Goal: Information Seeking & Learning: Learn about a topic

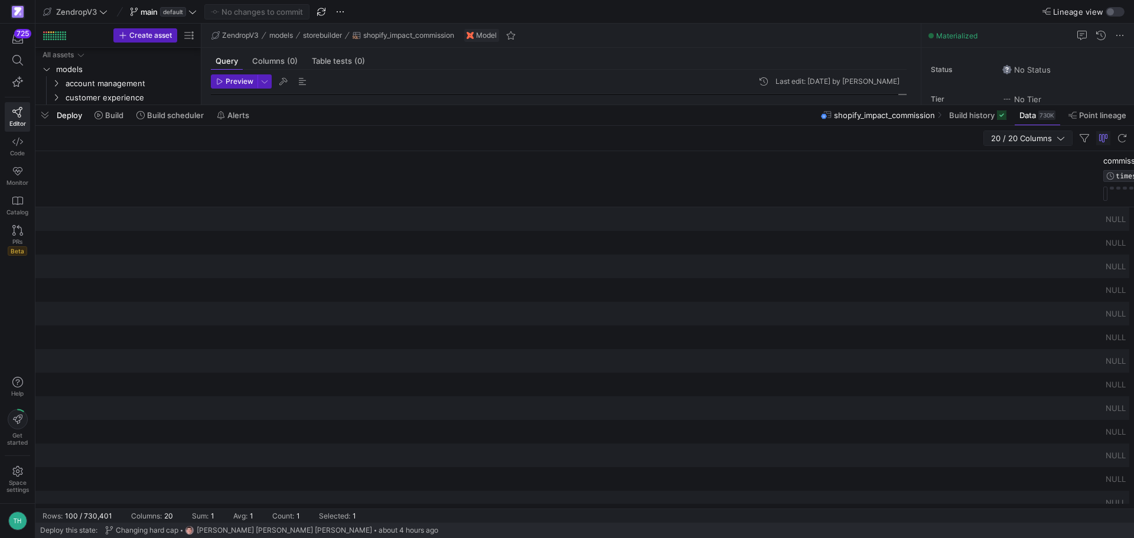
scroll to position [0, 1271]
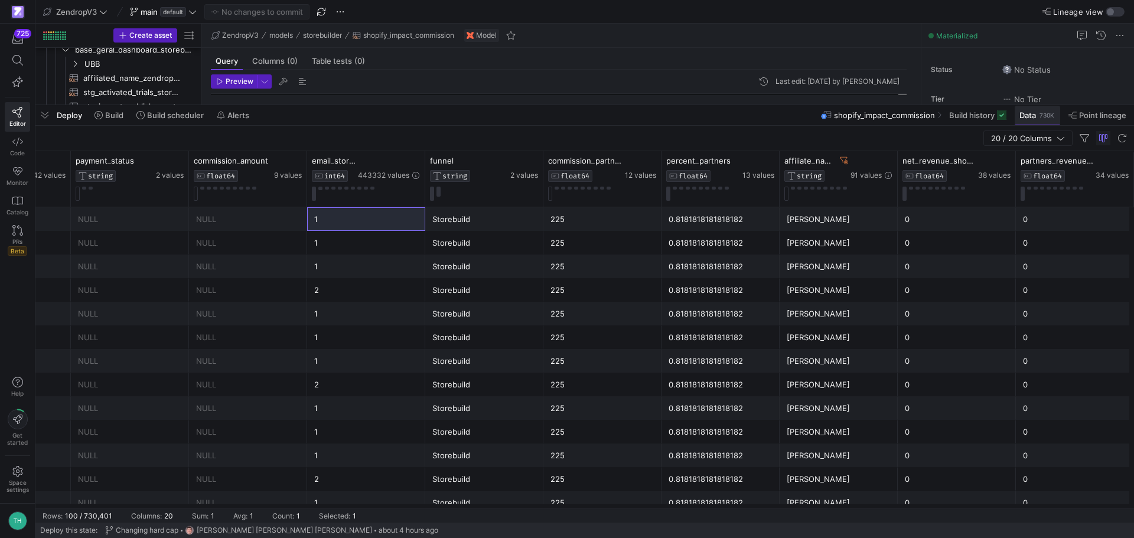
click at [1028, 120] on span at bounding box center [1036, 115] width 45 height 19
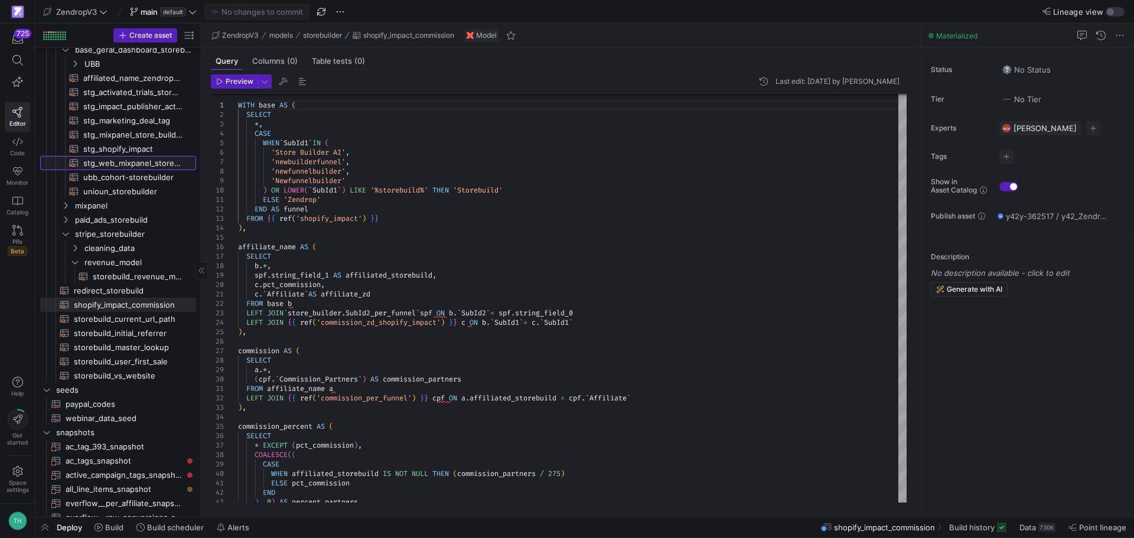
click at [87, 165] on span "stg_web_mixpanel_store_builder_events​​​​​​​​​​" at bounding box center [132, 163] width 99 height 14
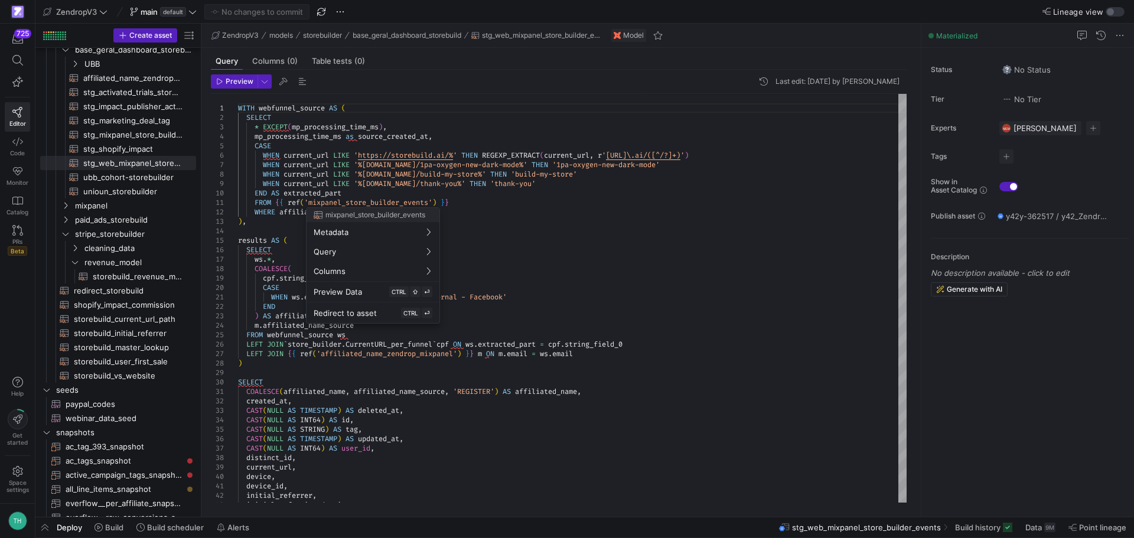
click at [309, 140] on div at bounding box center [567, 269] width 1134 height 538
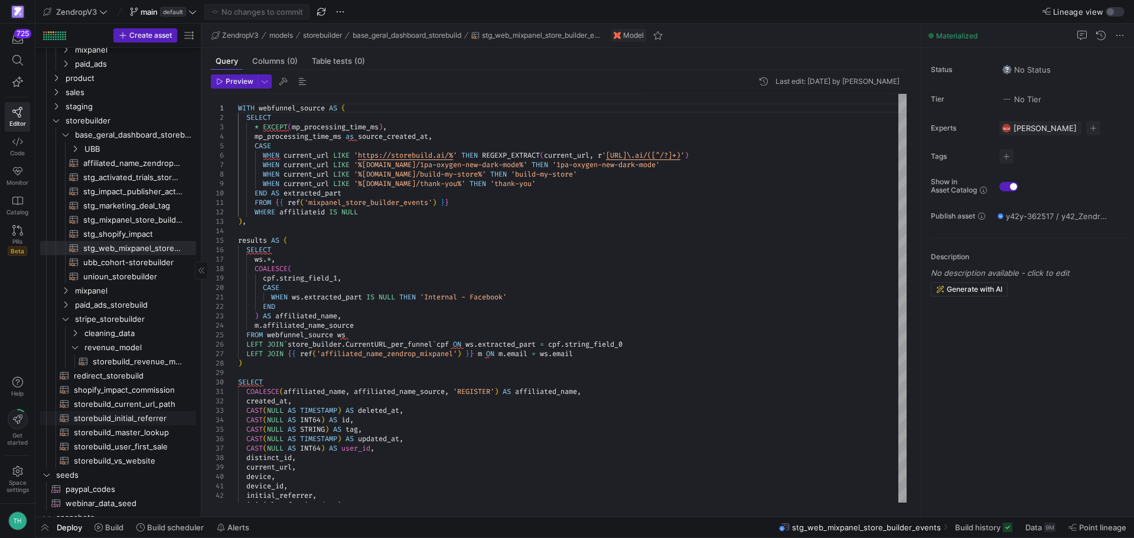
scroll to position [400, 0]
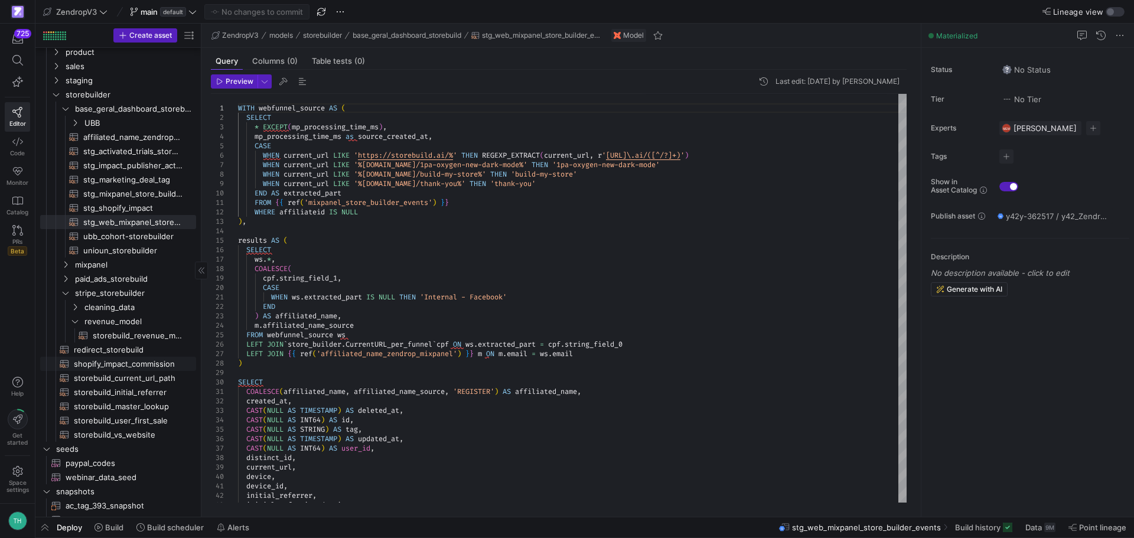
click at [134, 363] on span "shopify_impact_commission​​​​​​​​​​" at bounding box center [128, 364] width 109 height 14
type textarea "WITH base AS ( SELECT *, CASE WHEN `SubId1` IN ( 'Store Builder AI', 'newbuilde…"
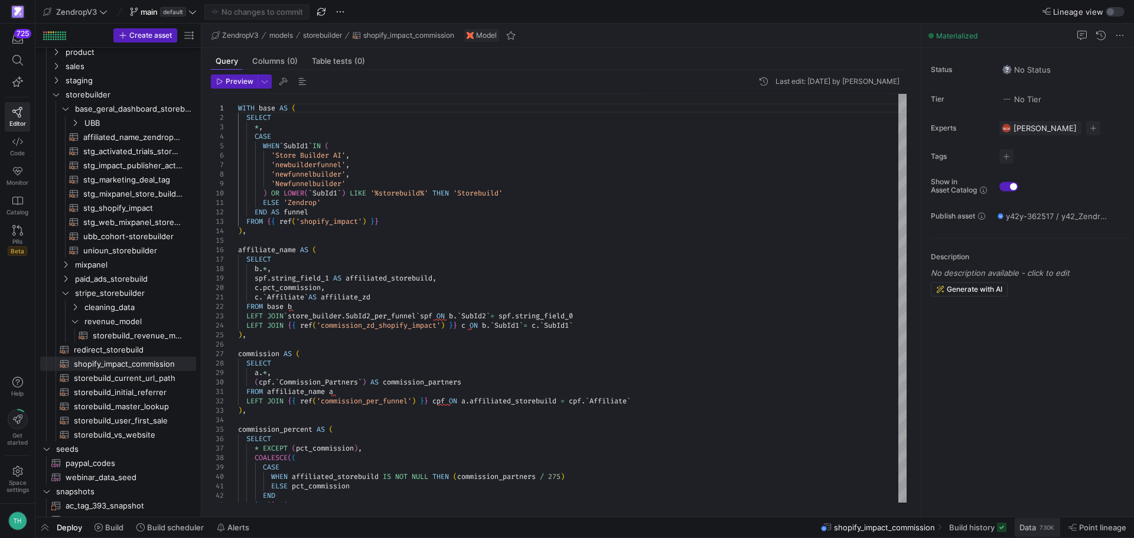
click at [1024, 529] on span "Data" at bounding box center [1027, 527] width 17 height 9
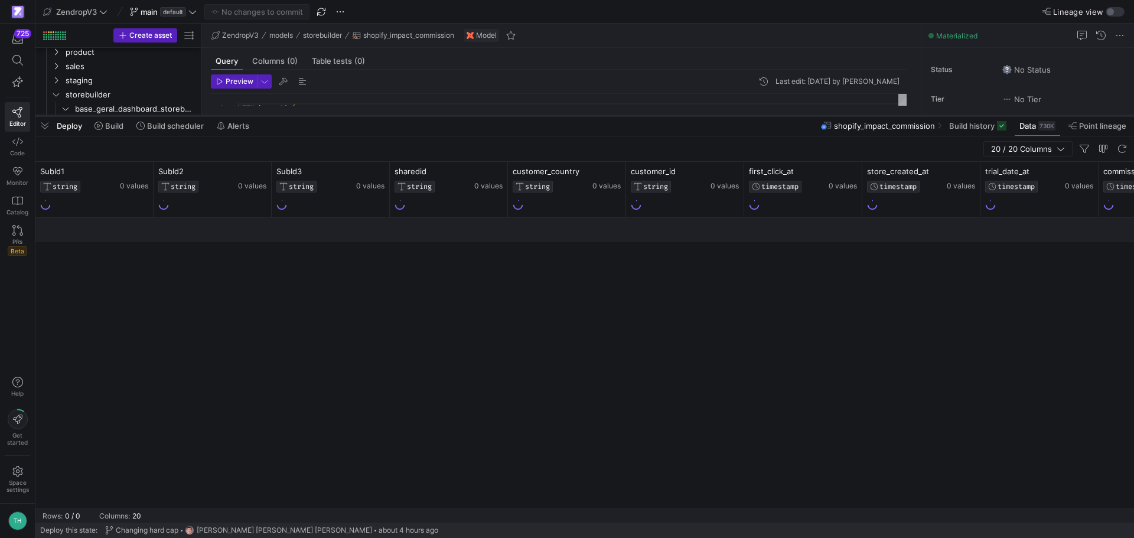
drag, startPoint x: 631, startPoint y: 324, endPoint x: 625, endPoint y: 116, distance: 207.3
click at [625, 116] on div at bounding box center [584, 115] width 1098 height 5
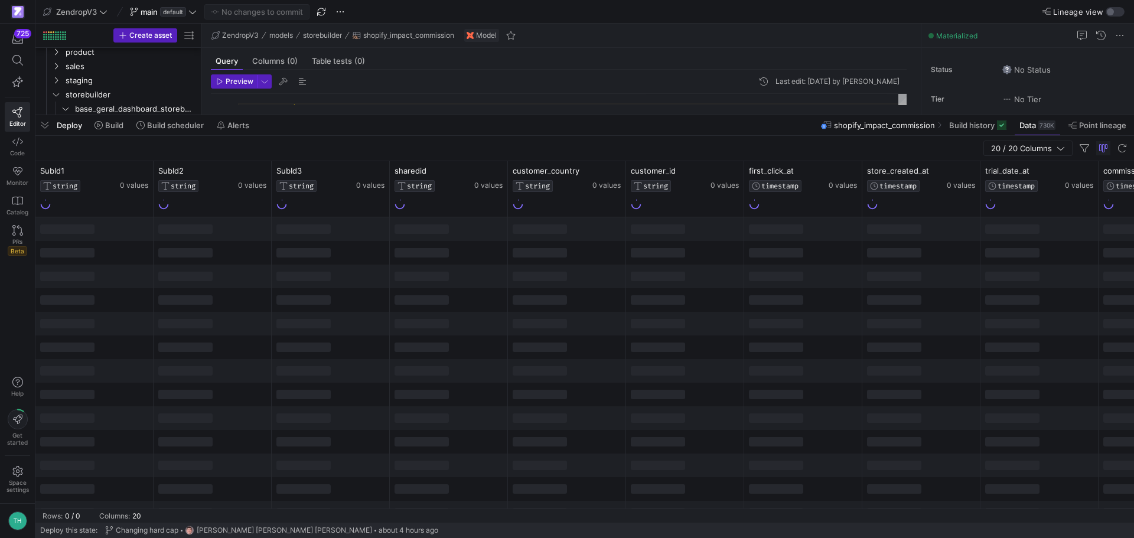
click at [566, 227] on div at bounding box center [539, 228] width 54 height 9
click at [579, 211] on div "customer_country STRING 0 values" at bounding box center [566, 189] width 108 height 46
